Goal: Task Accomplishment & Management: Use online tool/utility

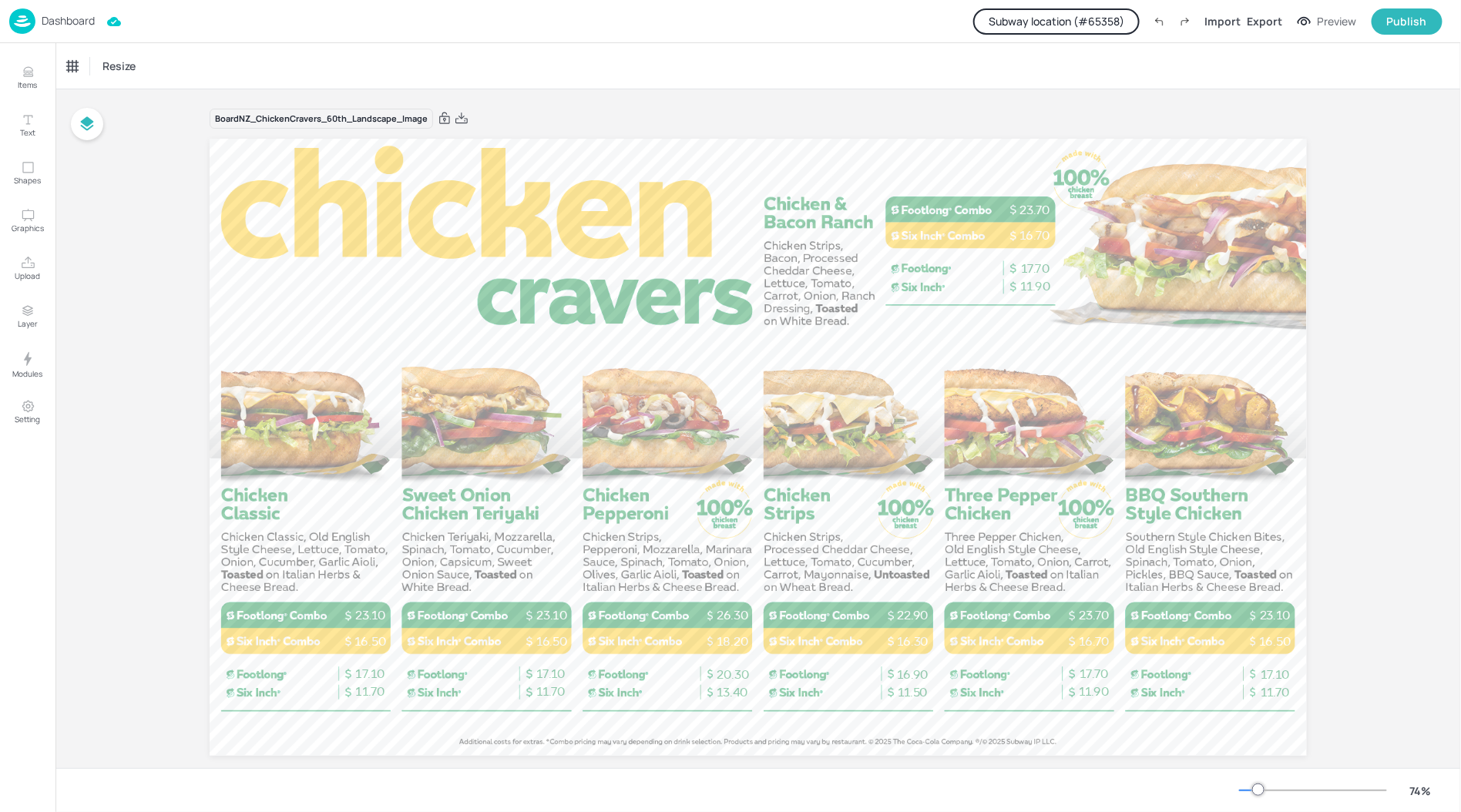
click at [85, 20] on p "Dashboard" at bounding box center [69, 20] width 53 height 11
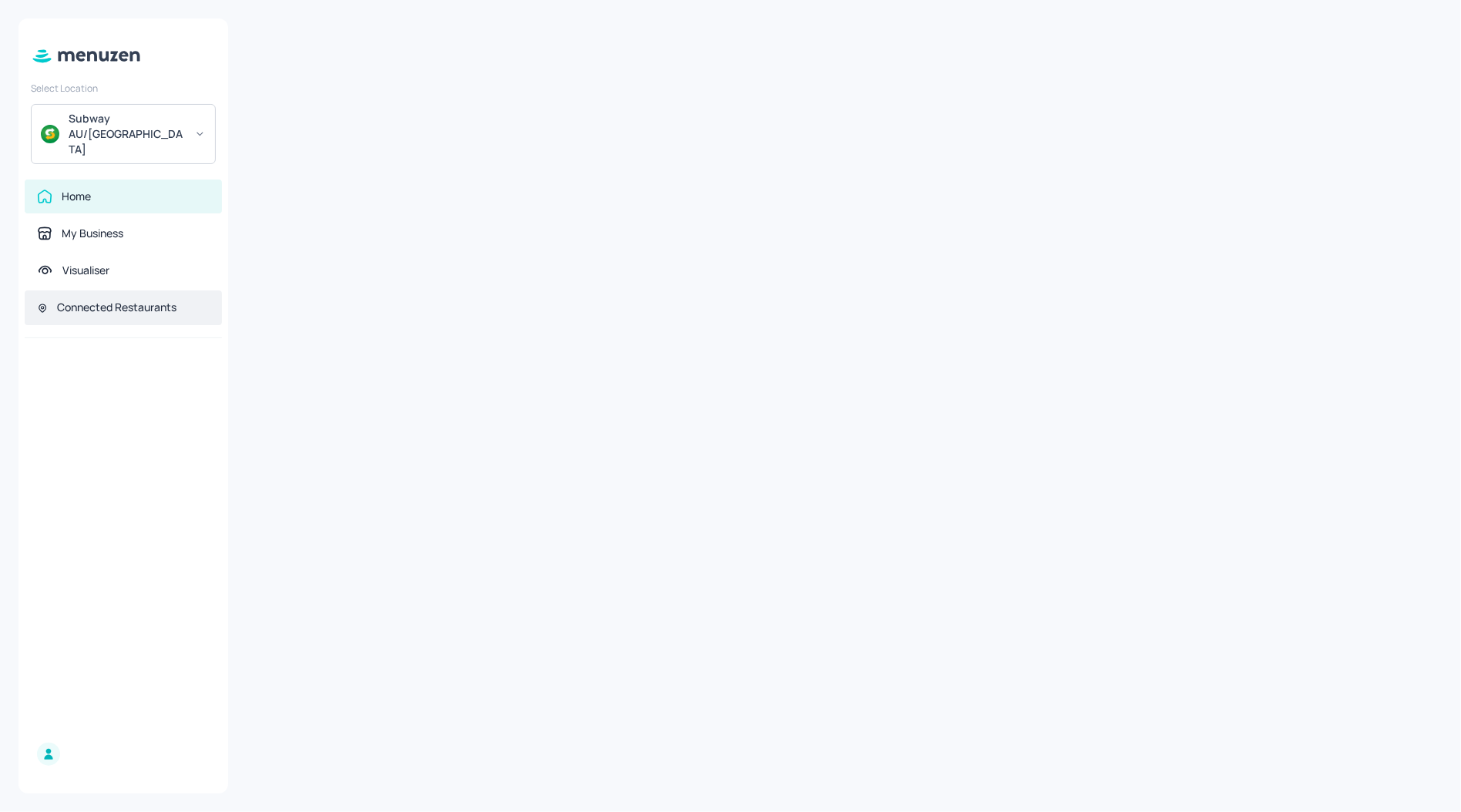
click at [92, 300] on div "Connected Restaurants" at bounding box center [117, 307] width 119 height 15
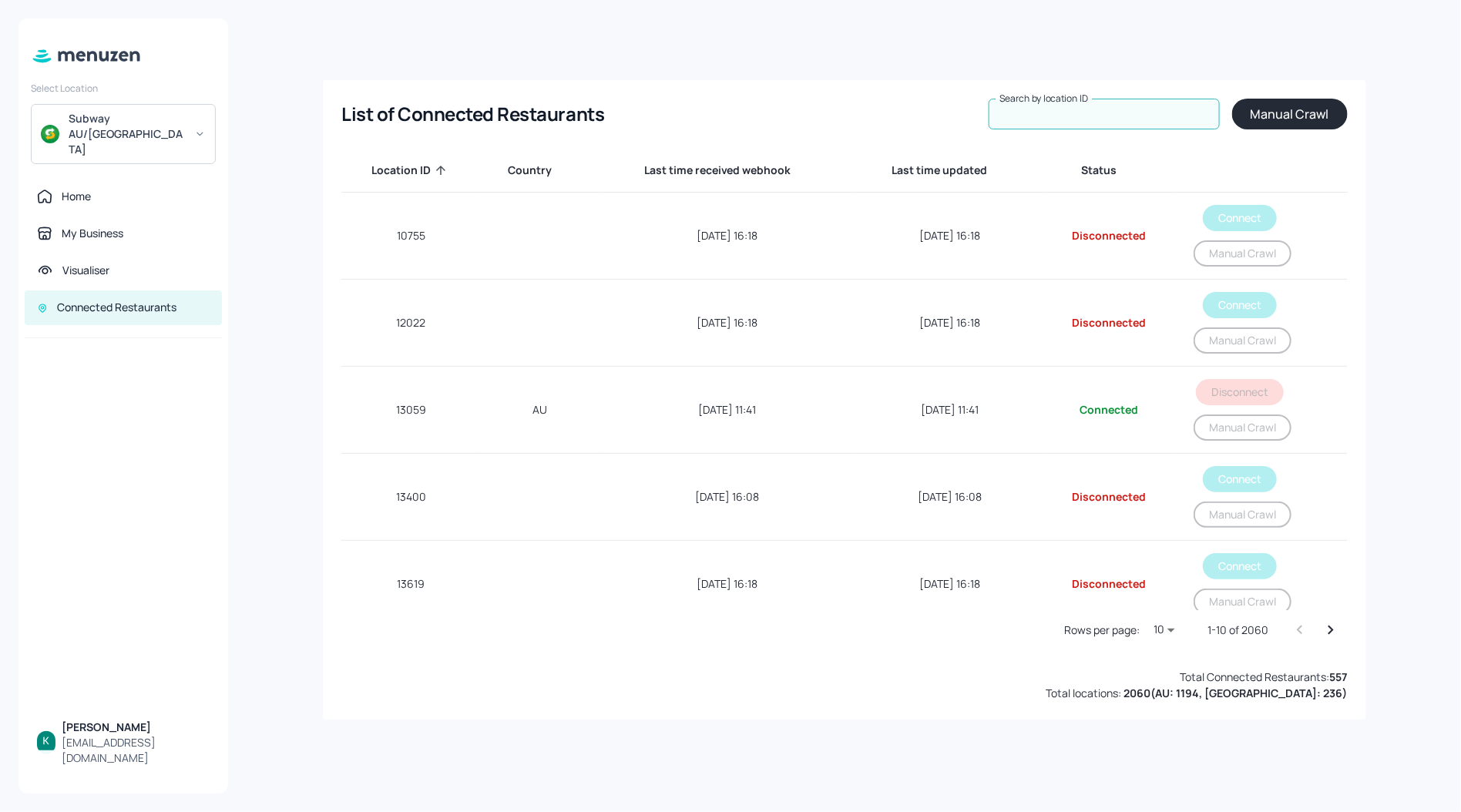
click at [1133, 109] on input "Search by location ID" at bounding box center [1104, 114] width 231 height 31
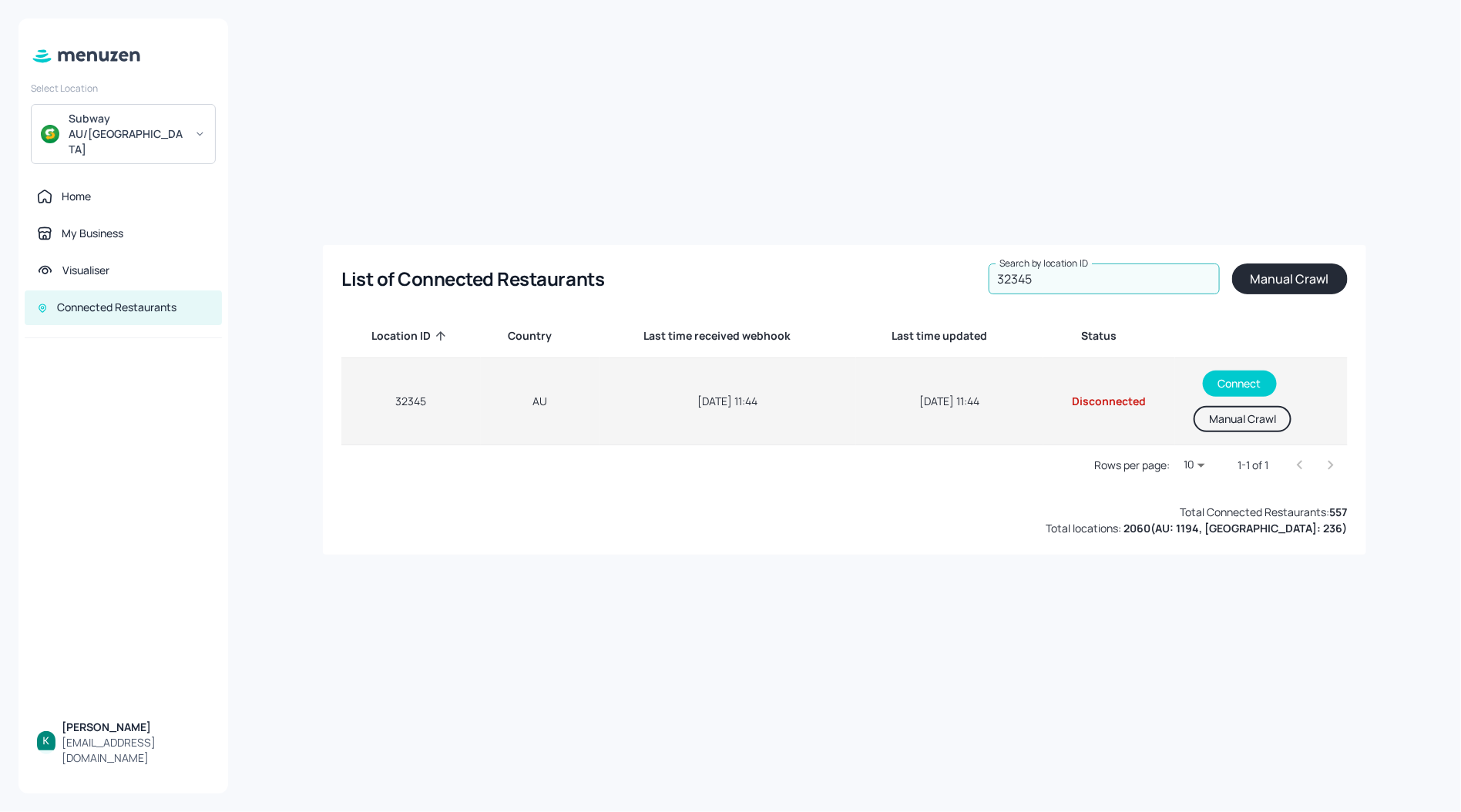
type input "32345"
click at [1227, 425] on button "Manual Crawl" at bounding box center [1243, 419] width 98 height 26
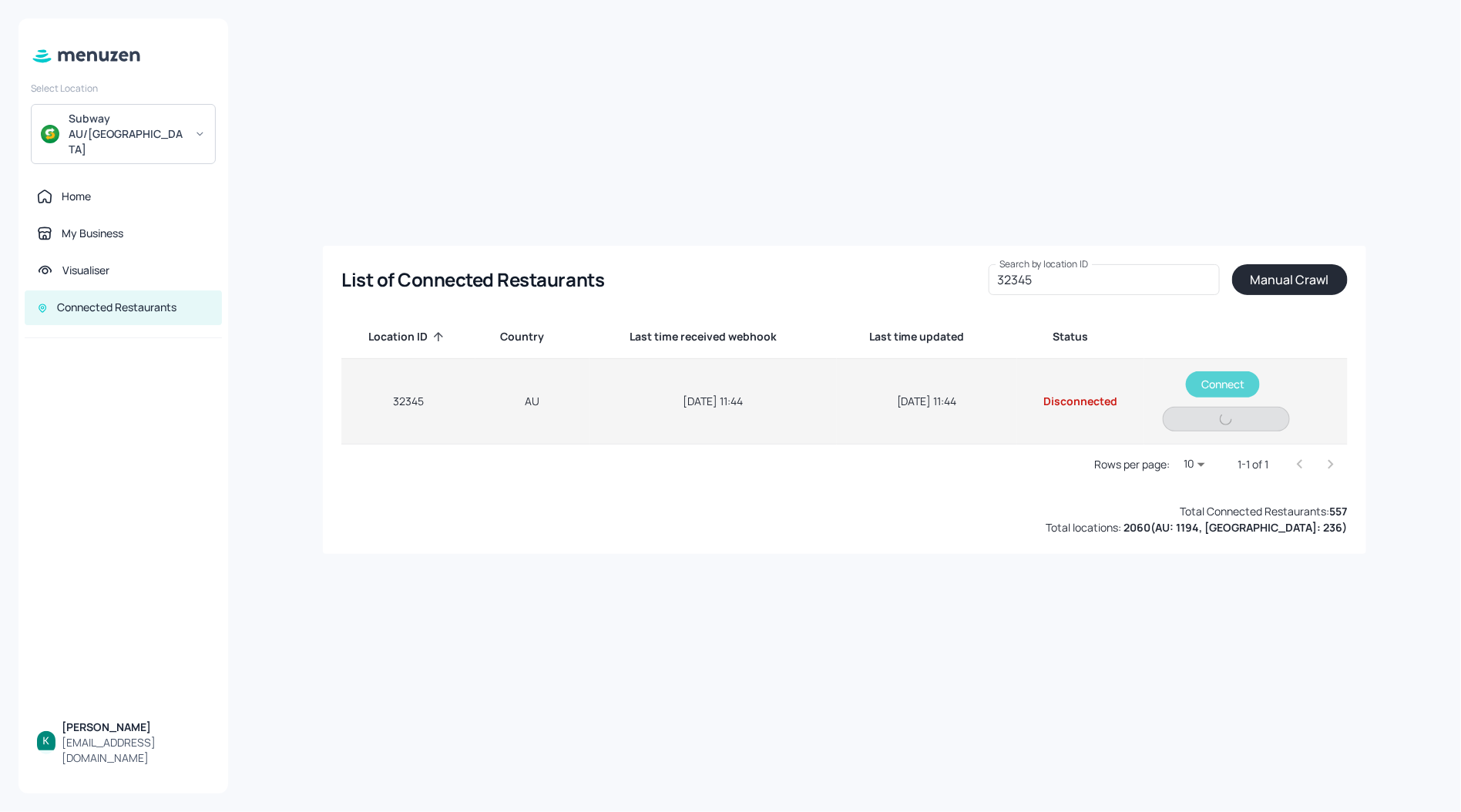
click at [1235, 388] on button "Connect" at bounding box center [1223, 384] width 74 height 26
